Goal: Information Seeking & Learning: Check status

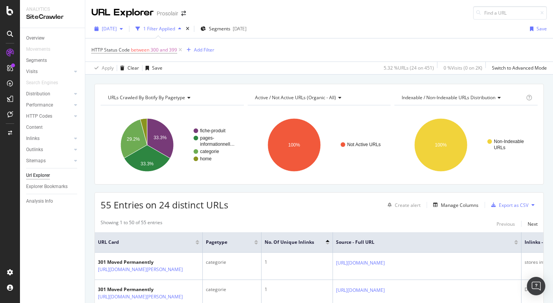
click at [110, 29] on span "[DATE]" at bounding box center [109, 28] width 15 height 7
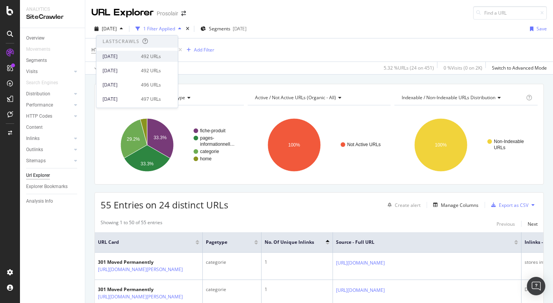
click at [117, 61] on div "[DATE] 492 URLs" at bounding box center [136, 56] width 81 height 11
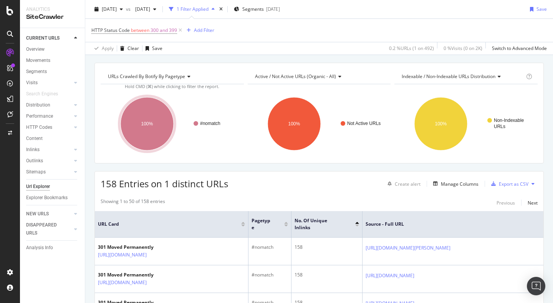
click at [258, 66] on div "URLs Crawled By Botify By pagetype Chart (by Value) Table Expand Export as CSV …" at bounding box center [319, 113] width 449 height 101
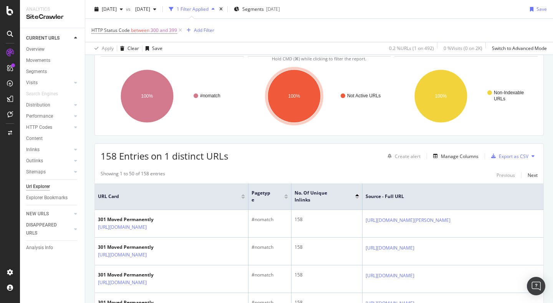
scroll to position [50, 0]
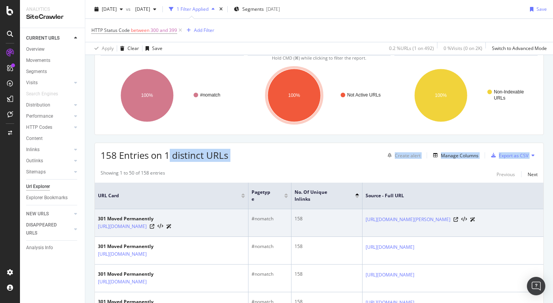
drag, startPoint x: 172, startPoint y: 153, endPoint x: 222, endPoint y: 210, distance: 75.7
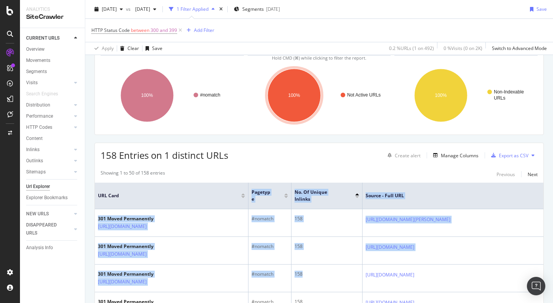
drag, startPoint x: 293, startPoint y: 274, endPoint x: 179, endPoint y: 206, distance: 132.5
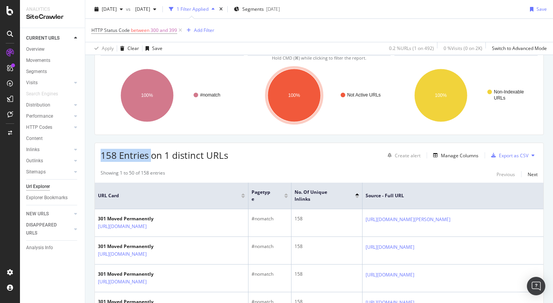
drag, startPoint x: 101, startPoint y: 154, endPoint x: 149, endPoint y: 161, distance: 48.8
click at [150, 161] on span "158 Entries on 1 distinct URLs" at bounding box center [165, 155] width 128 height 13
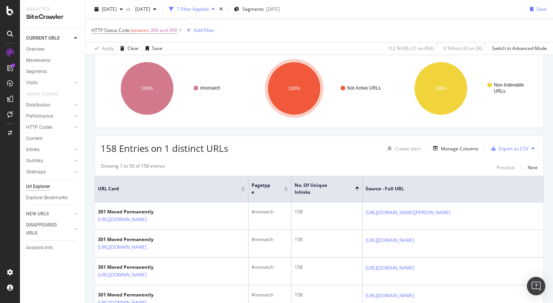
scroll to position [65, 0]
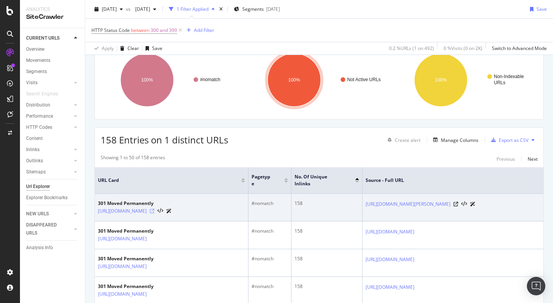
click at [154, 210] on icon at bounding box center [152, 211] width 5 height 5
click at [297, 211] on td "158" at bounding box center [327, 208] width 71 height 28
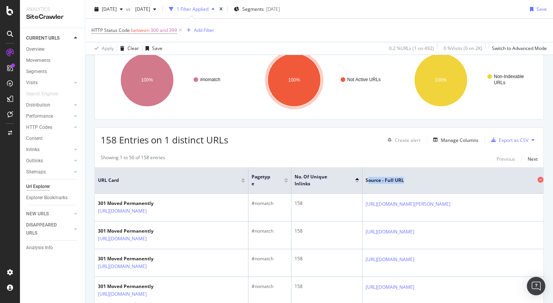
drag, startPoint x: 367, startPoint y: 179, endPoint x: 415, endPoint y: 180, distance: 47.6
click at [415, 180] on span "Source - Full URL" at bounding box center [451, 180] width 170 height 7
click at [414, 179] on span "Source - Full URL" at bounding box center [451, 180] width 170 height 7
drag, startPoint x: 373, startPoint y: 180, endPoint x: 404, endPoint y: 180, distance: 30.7
click at [404, 180] on span "Source - Full URL" at bounding box center [451, 180] width 170 height 7
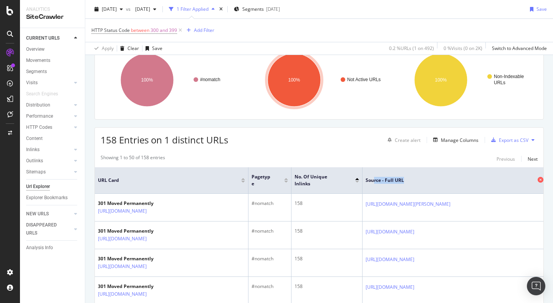
click at [400, 181] on span "Source - Full URL" at bounding box center [451, 180] width 170 height 7
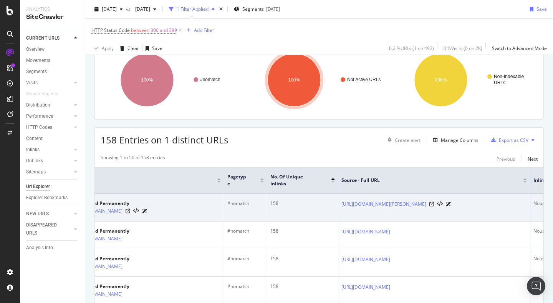
scroll to position [0, 28]
click at [431, 206] on icon at bounding box center [428, 204] width 5 height 5
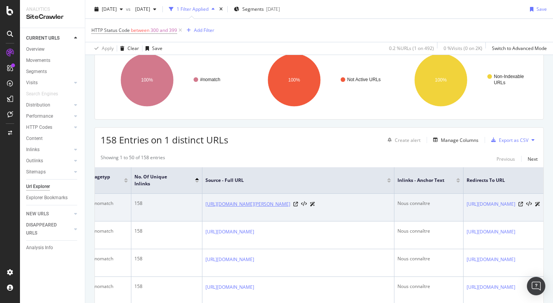
scroll to position [0, 181]
click at [398, 201] on div "Nous connaître" at bounding box center [429, 203] width 63 height 7
copy div "Nous connaître"
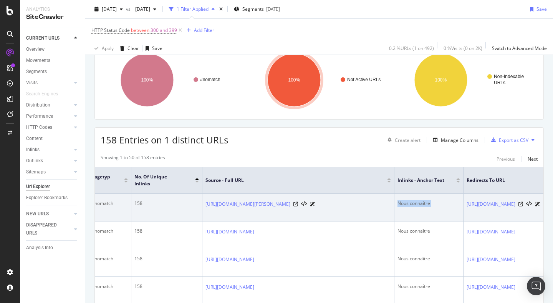
scroll to position [0, 210]
click at [519, 205] on icon at bounding box center [521, 204] width 5 height 5
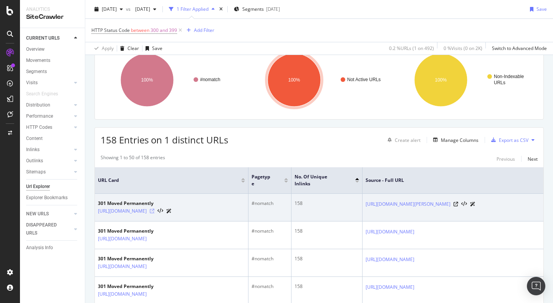
click at [154, 209] on icon at bounding box center [152, 211] width 5 height 5
click at [458, 206] on icon at bounding box center [456, 204] width 5 height 5
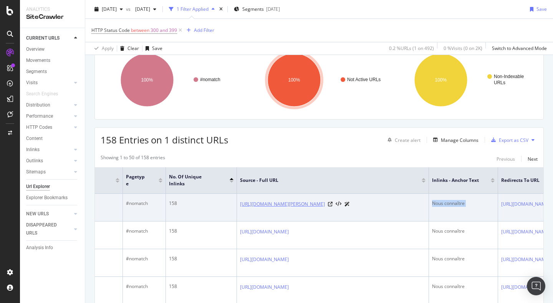
scroll to position [0, 210]
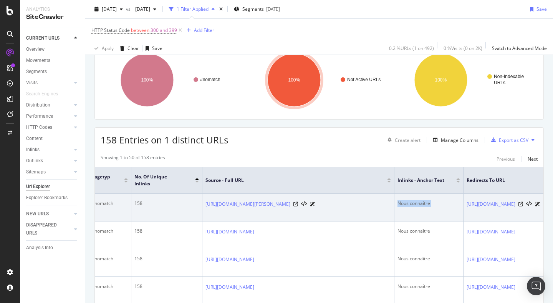
click at [398, 200] on div "Nous connaître" at bounding box center [429, 203] width 63 height 7
click at [398, 203] on div "Nous connaître" at bounding box center [429, 203] width 63 height 7
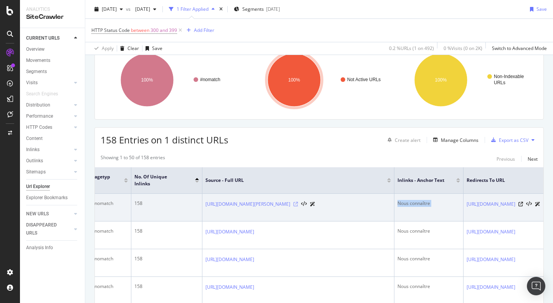
click at [298, 205] on icon at bounding box center [296, 204] width 5 height 5
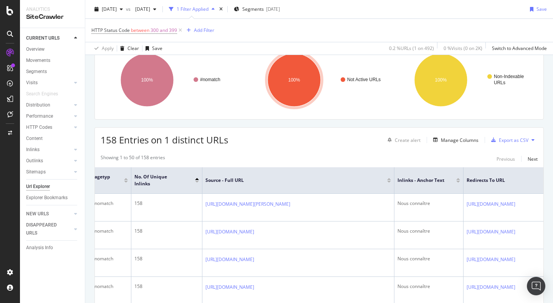
click at [298, 156] on div "Showing 1 to 50 of 158 entries Previous Next" at bounding box center [319, 158] width 449 height 9
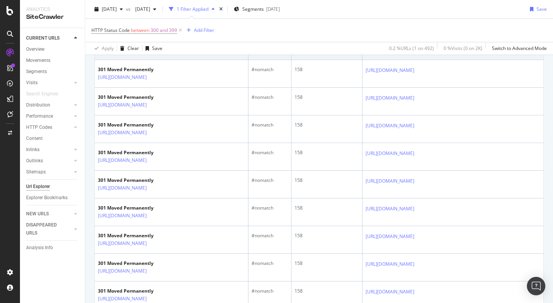
scroll to position [265, 0]
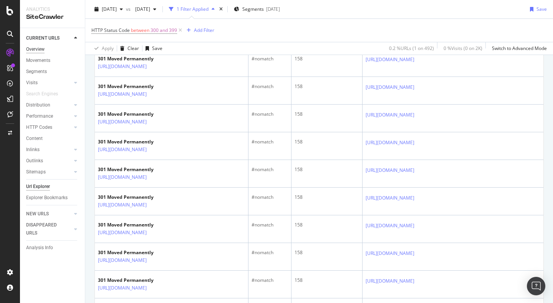
click at [38, 48] on div "Overview" at bounding box center [35, 49] width 18 height 8
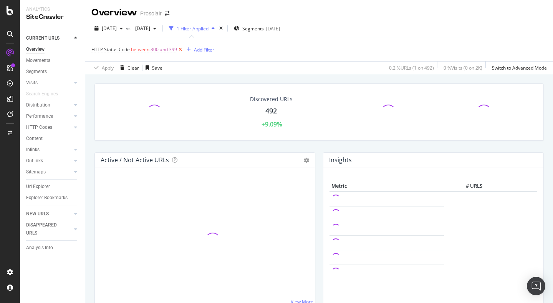
click at [182, 49] on icon at bounding box center [180, 50] width 7 height 8
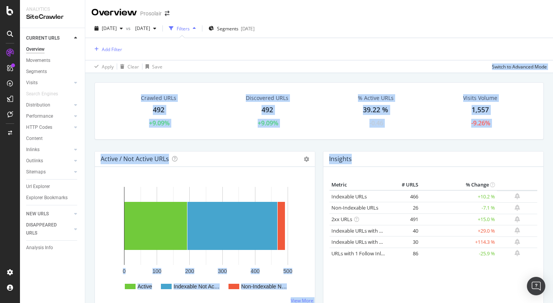
drag, startPoint x: 212, startPoint y: 65, endPoint x: 328, endPoint y: 134, distance: 134.3
click at [342, 139] on div "Overview Prosolair [DATE] vs [DATE] Filters Segments [DATE] Add Filter Apply Cl…" at bounding box center [319, 151] width 468 height 303
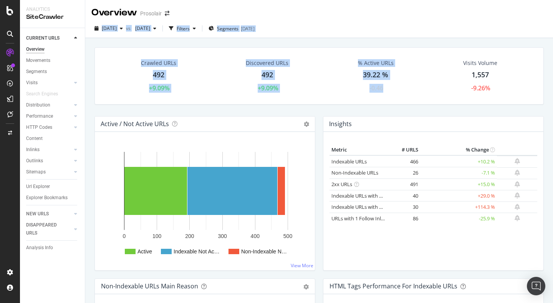
click at [231, 105] on div "Crawled URLs 492 +9.09% Discovered URLs 492 +9.09% % Active URLs 39.22 % -0.46 …" at bounding box center [319, 81] width 457 height 69
